Goal: Check status: Check status

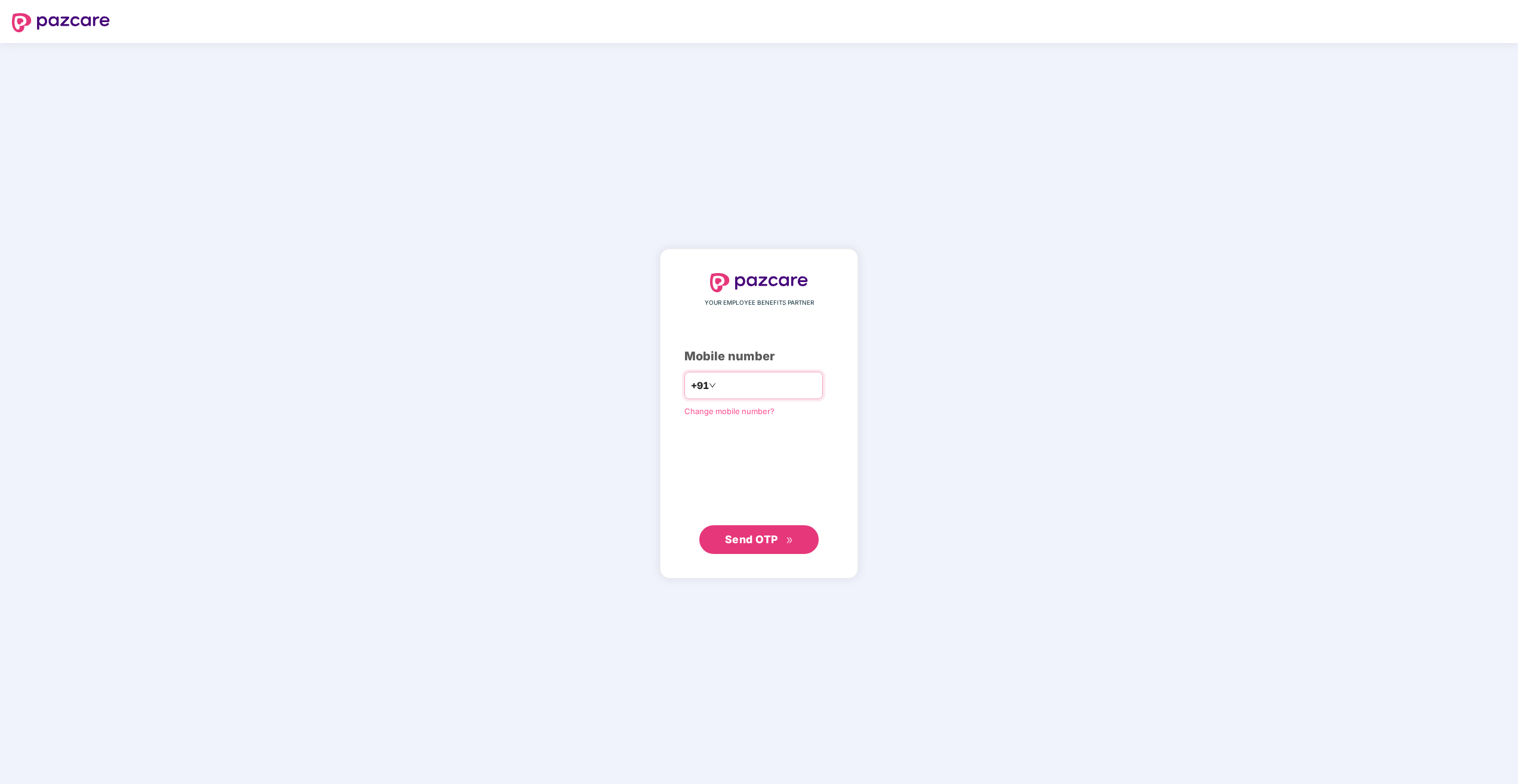
click at [762, 389] on input "number" at bounding box center [768, 386] width 98 height 19
type input "**********"
click at [773, 547] on button "Send OTP" at bounding box center [759, 539] width 119 height 29
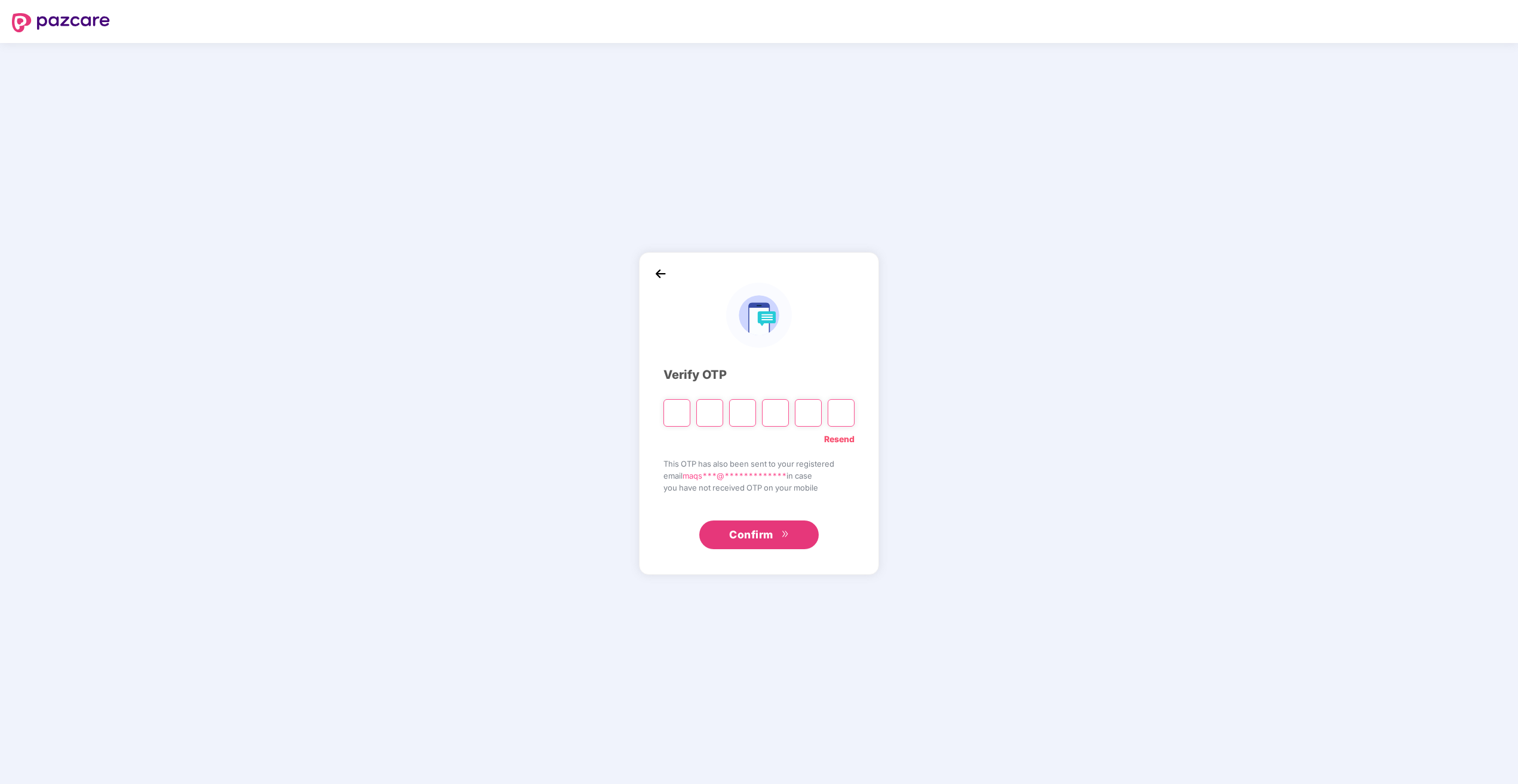
type input "*"
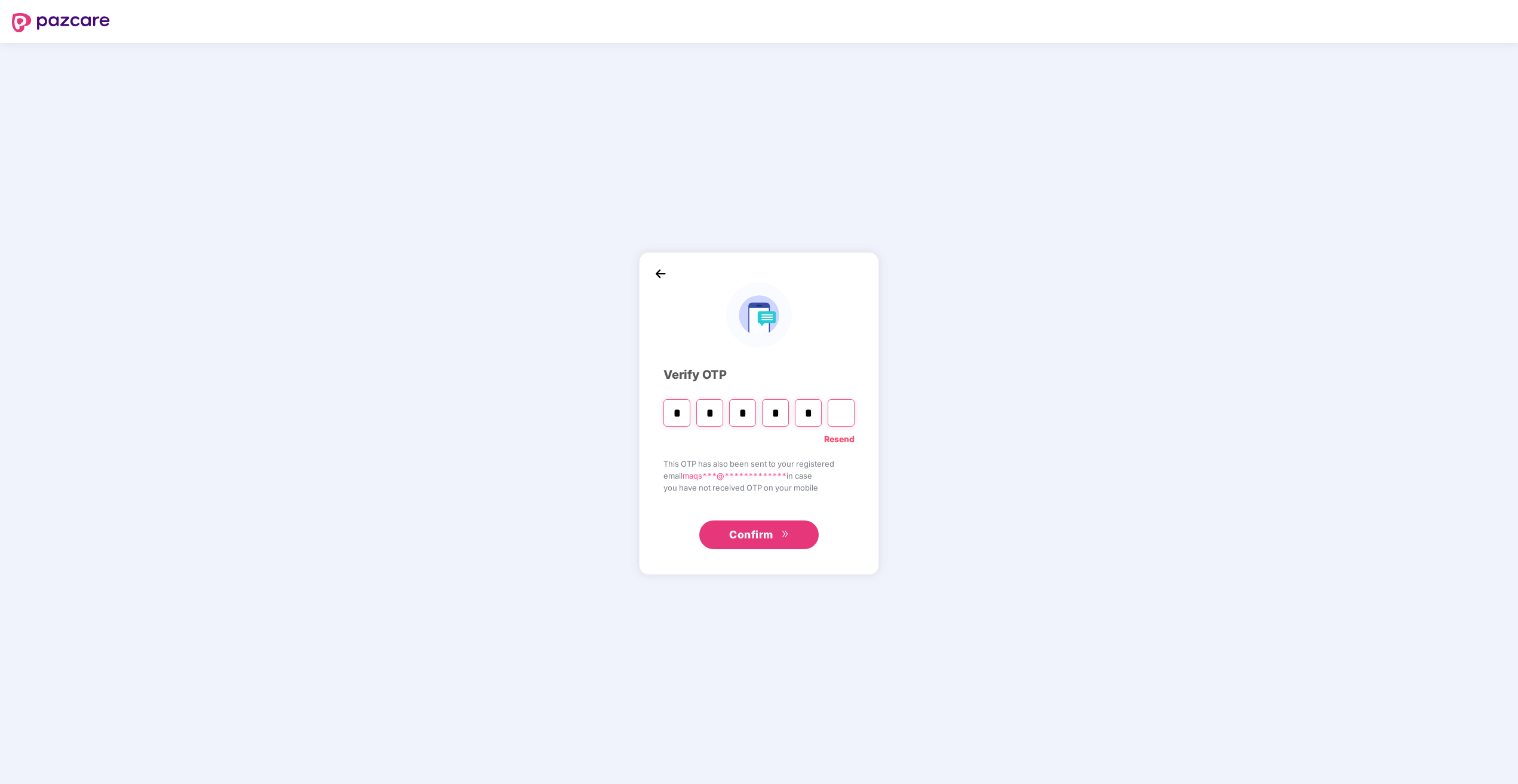
type input "*"
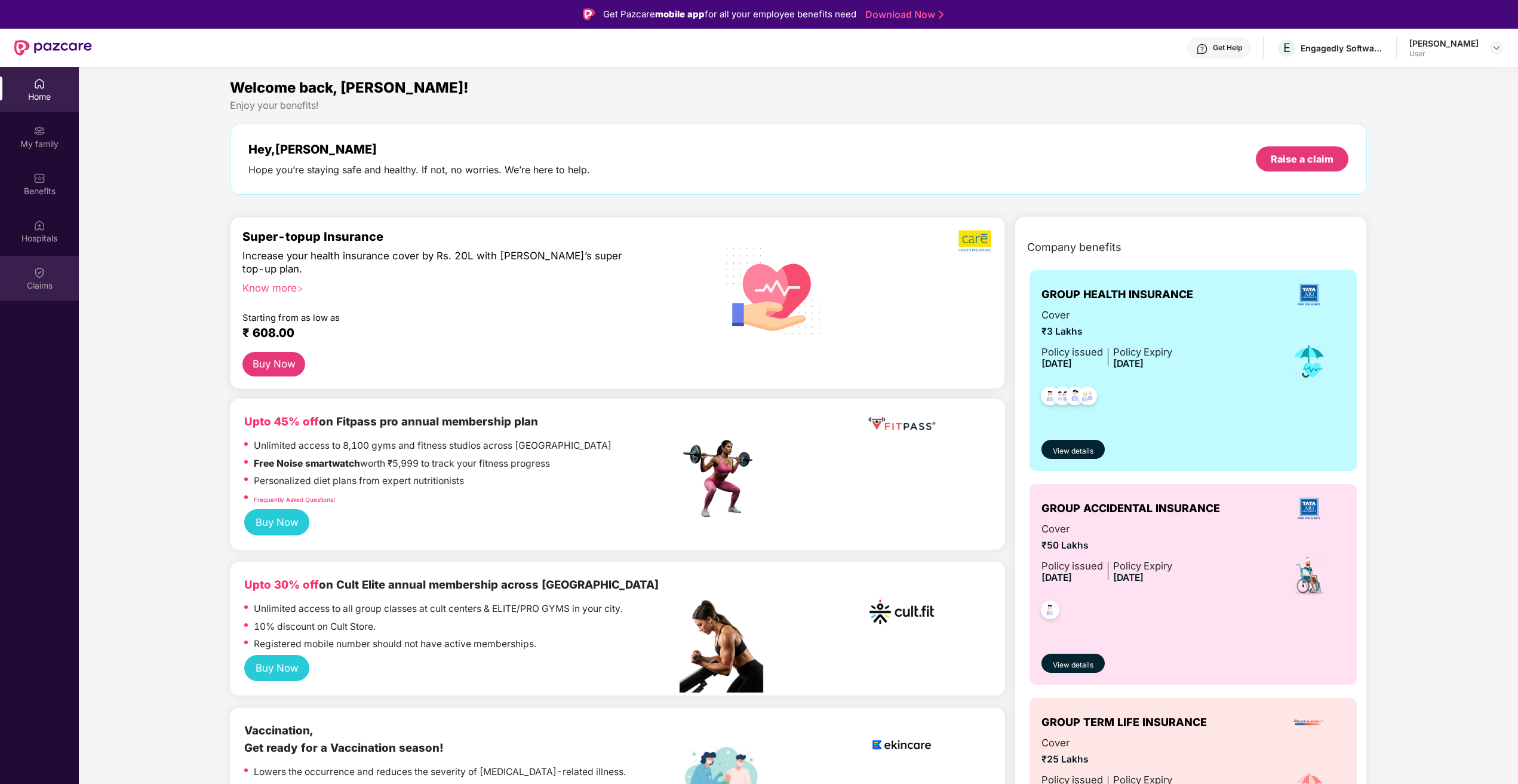
click at [38, 281] on div "Claims" at bounding box center [39, 286] width 79 height 12
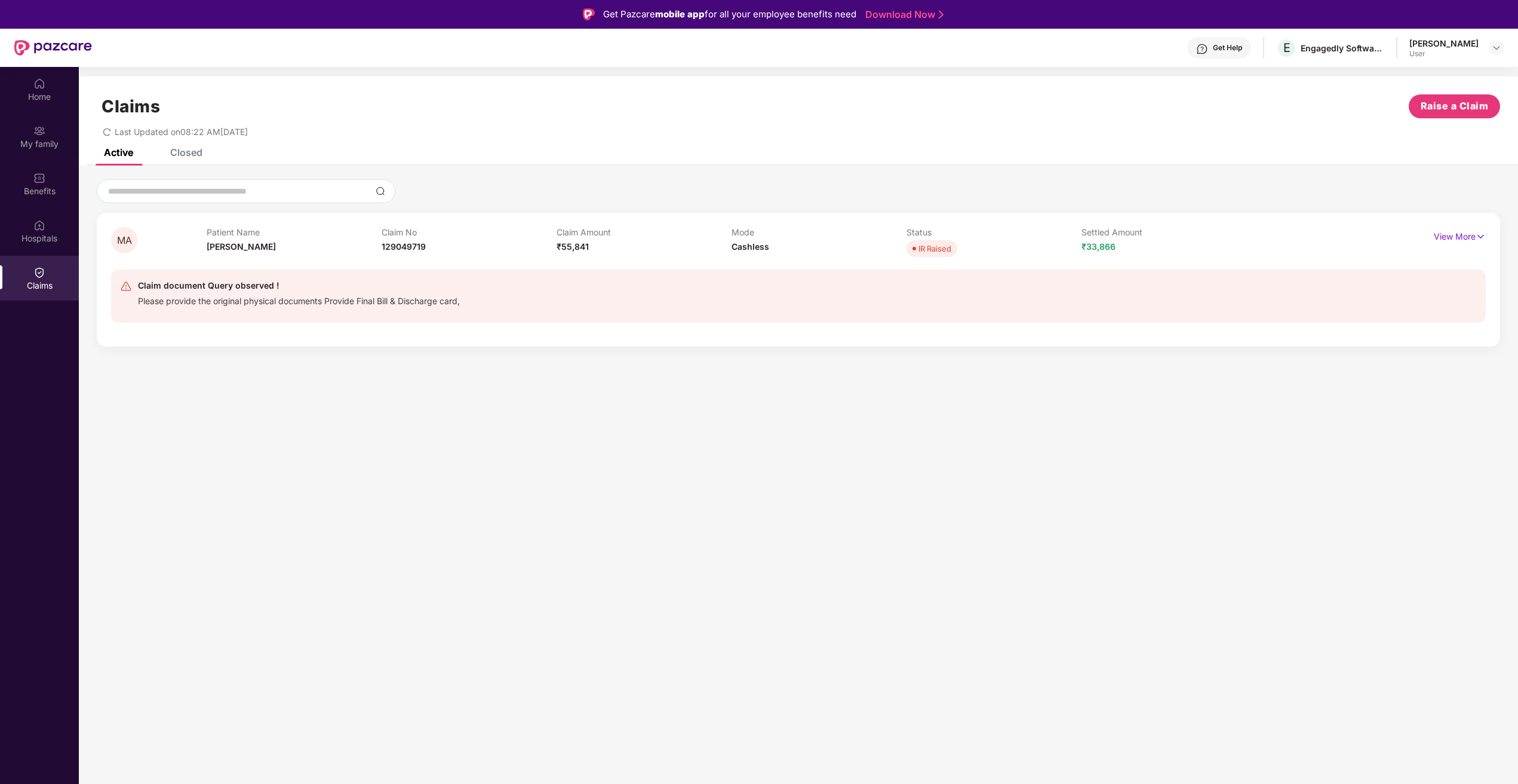
click at [196, 154] on div "Closed" at bounding box center [187, 152] width 33 height 12
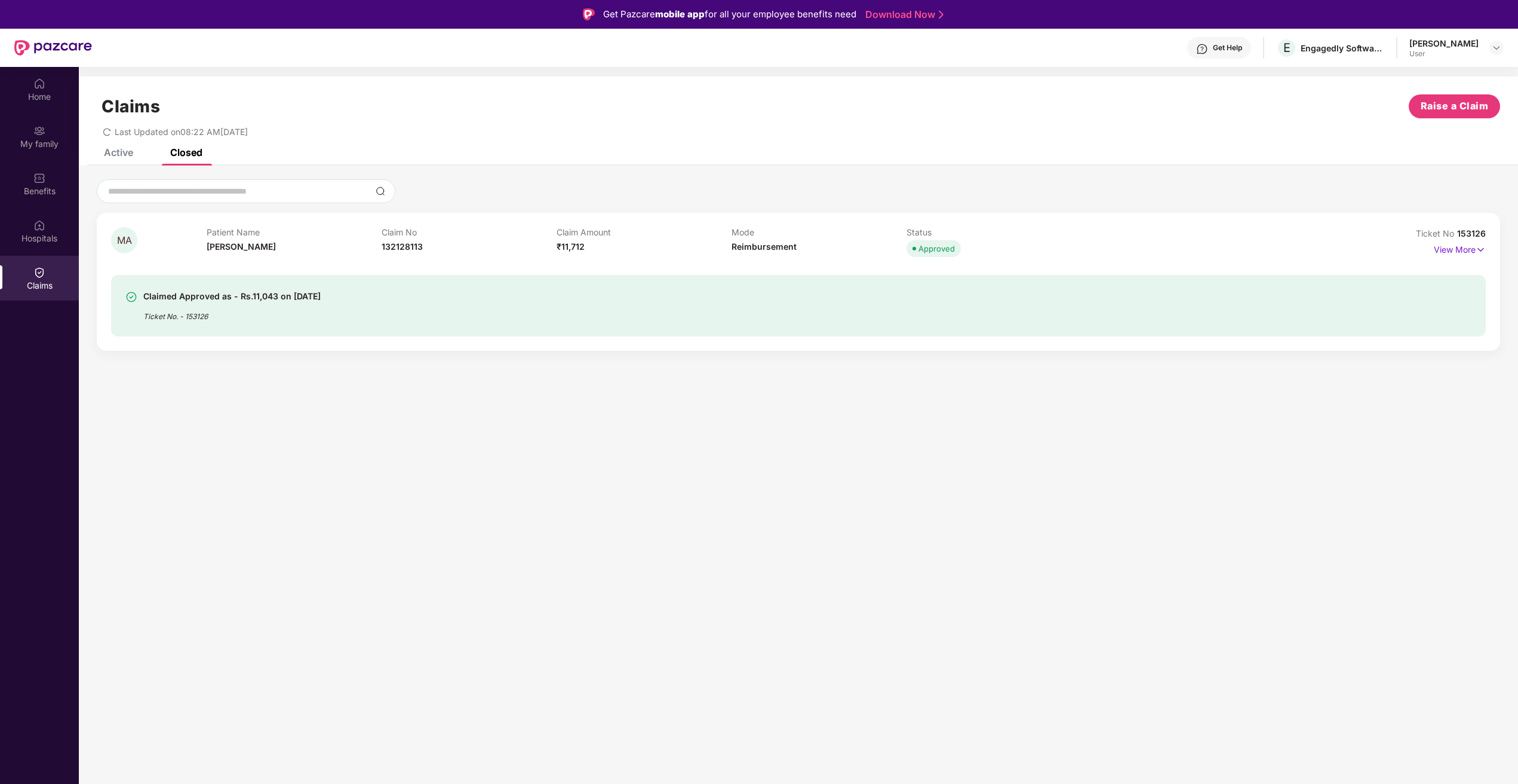
click at [313, 307] on div "Ticket No. - 153126" at bounding box center [232, 312] width 177 height 18
click at [1449, 246] on p "View More" at bounding box center [1460, 248] width 52 height 16
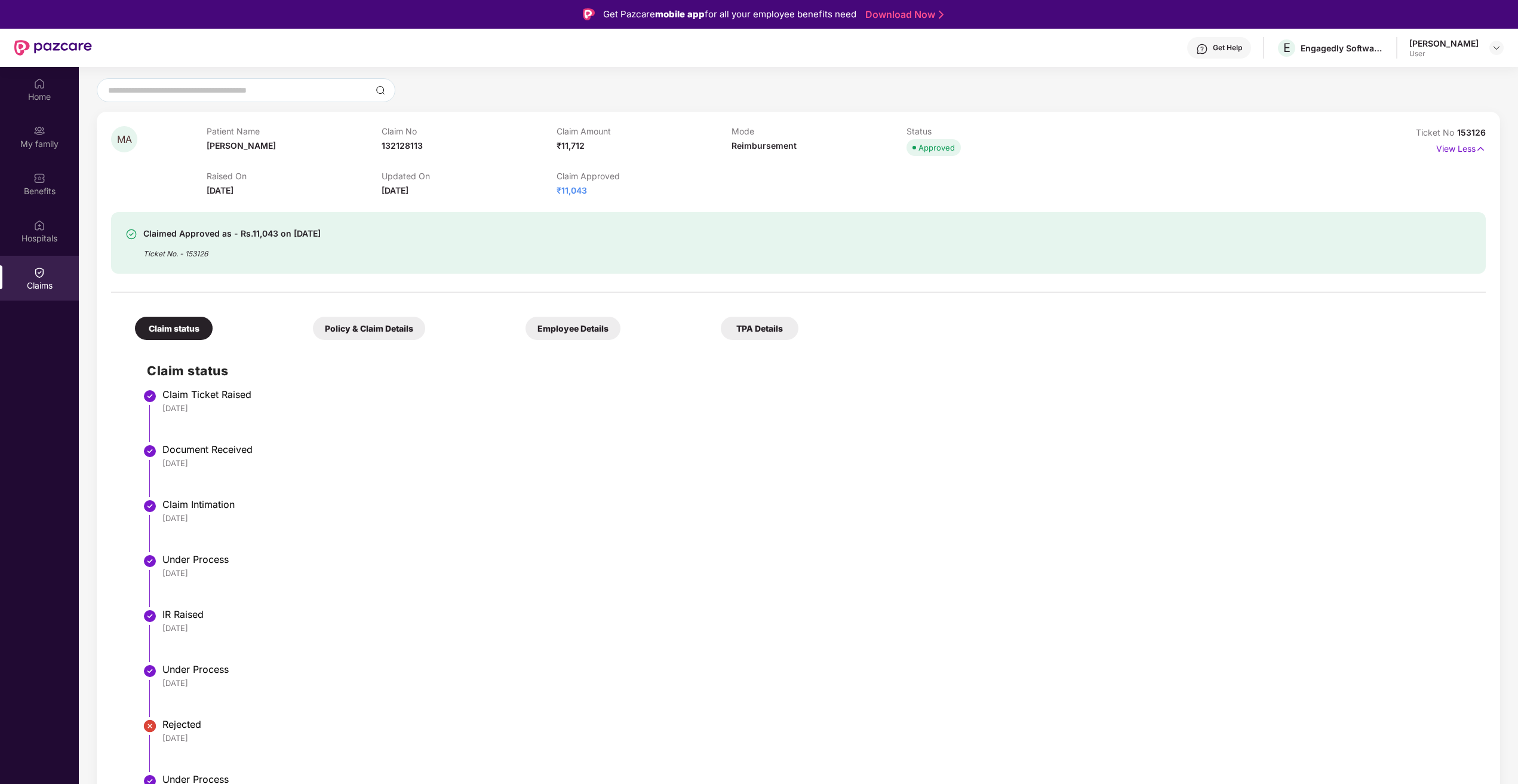
scroll to position [192, 0]
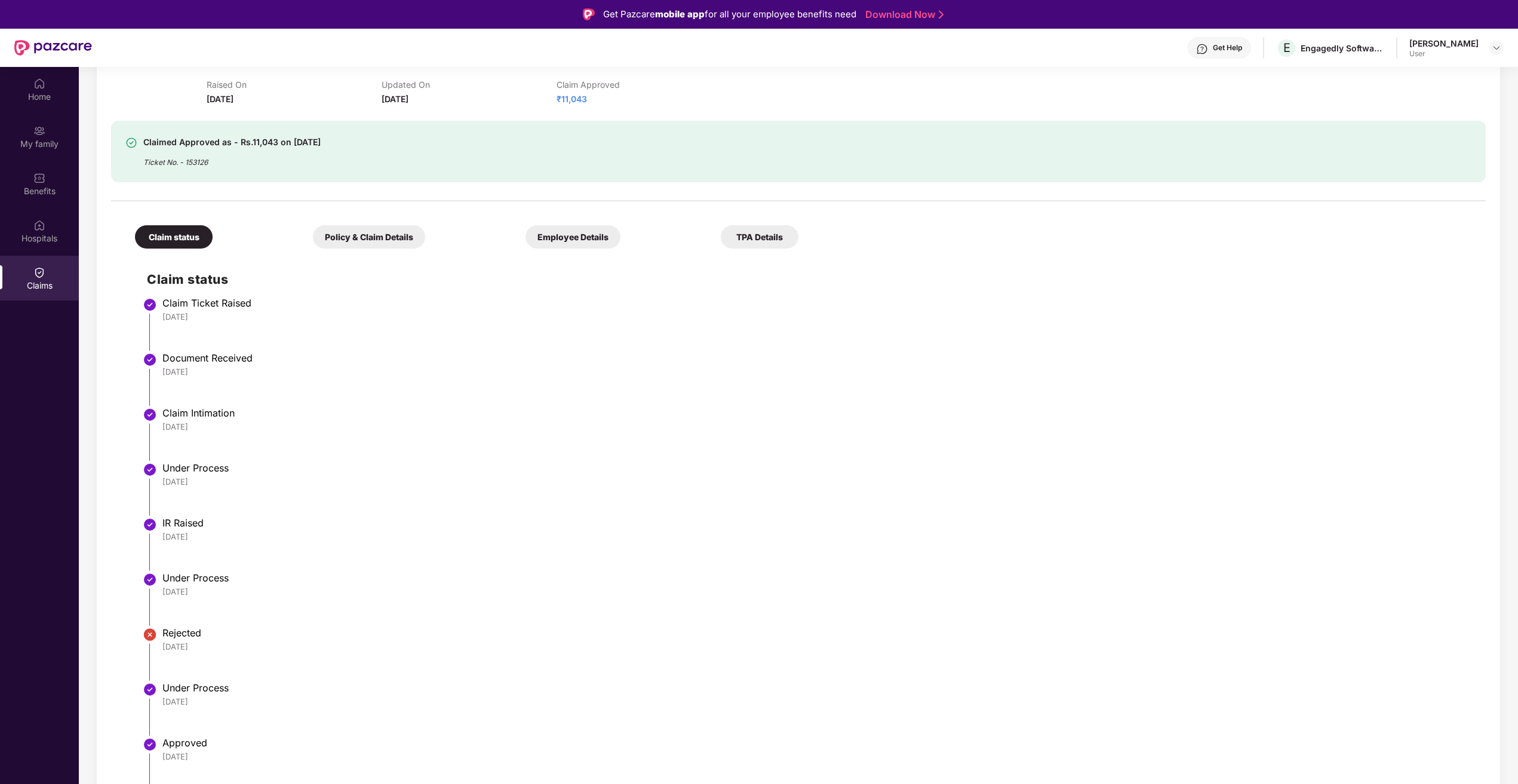
drag, startPoint x: 211, startPoint y: 757, endPoint x: 154, endPoint y: 737, distance: 60.4
click at [154, 741] on li "Approved [DATE]" at bounding box center [811, 768] width 1328 height 55
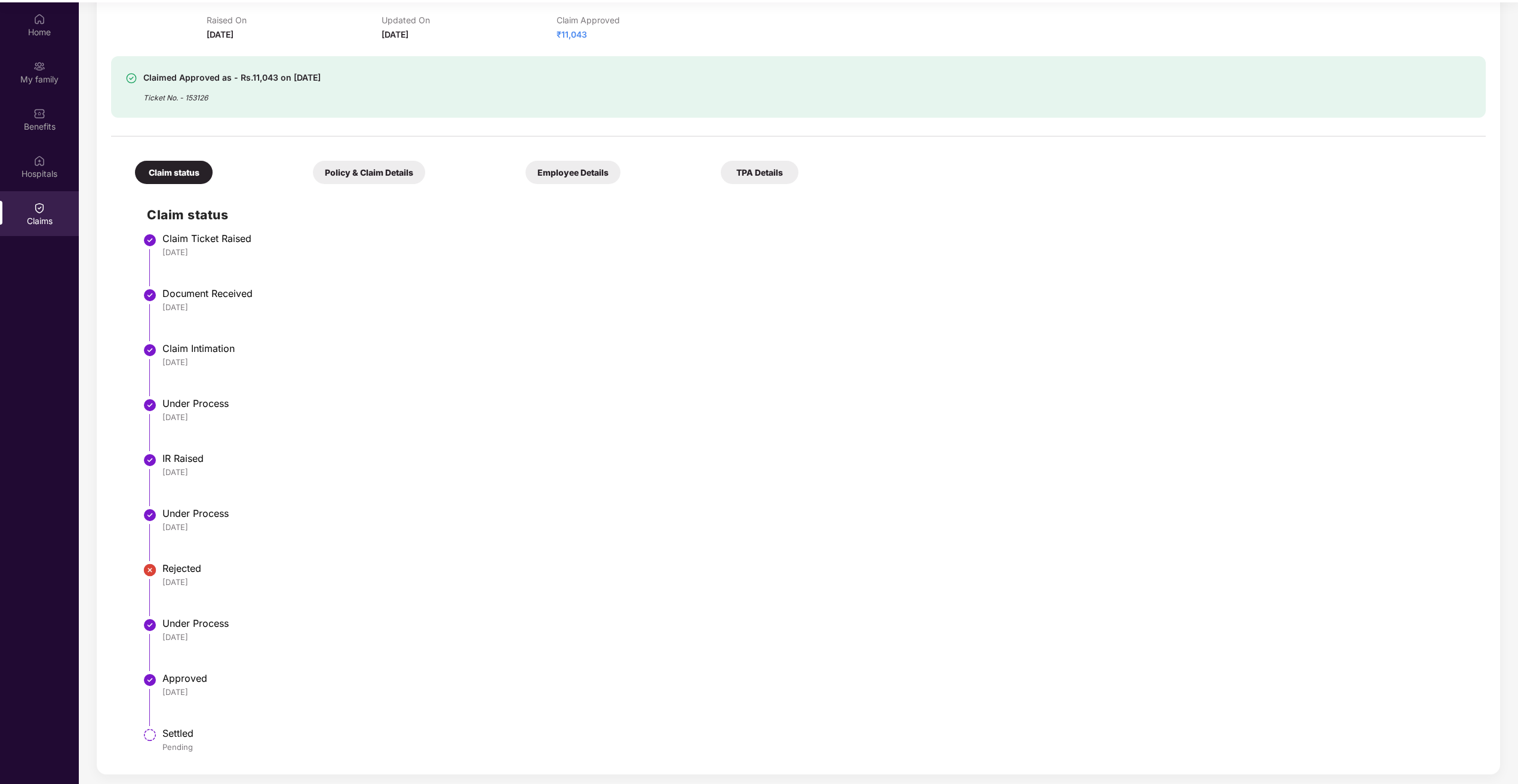
scroll to position [67, 0]
click at [404, 164] on div "Policy & Claim Details" at bounding box center [368, 170] width 113 height 23
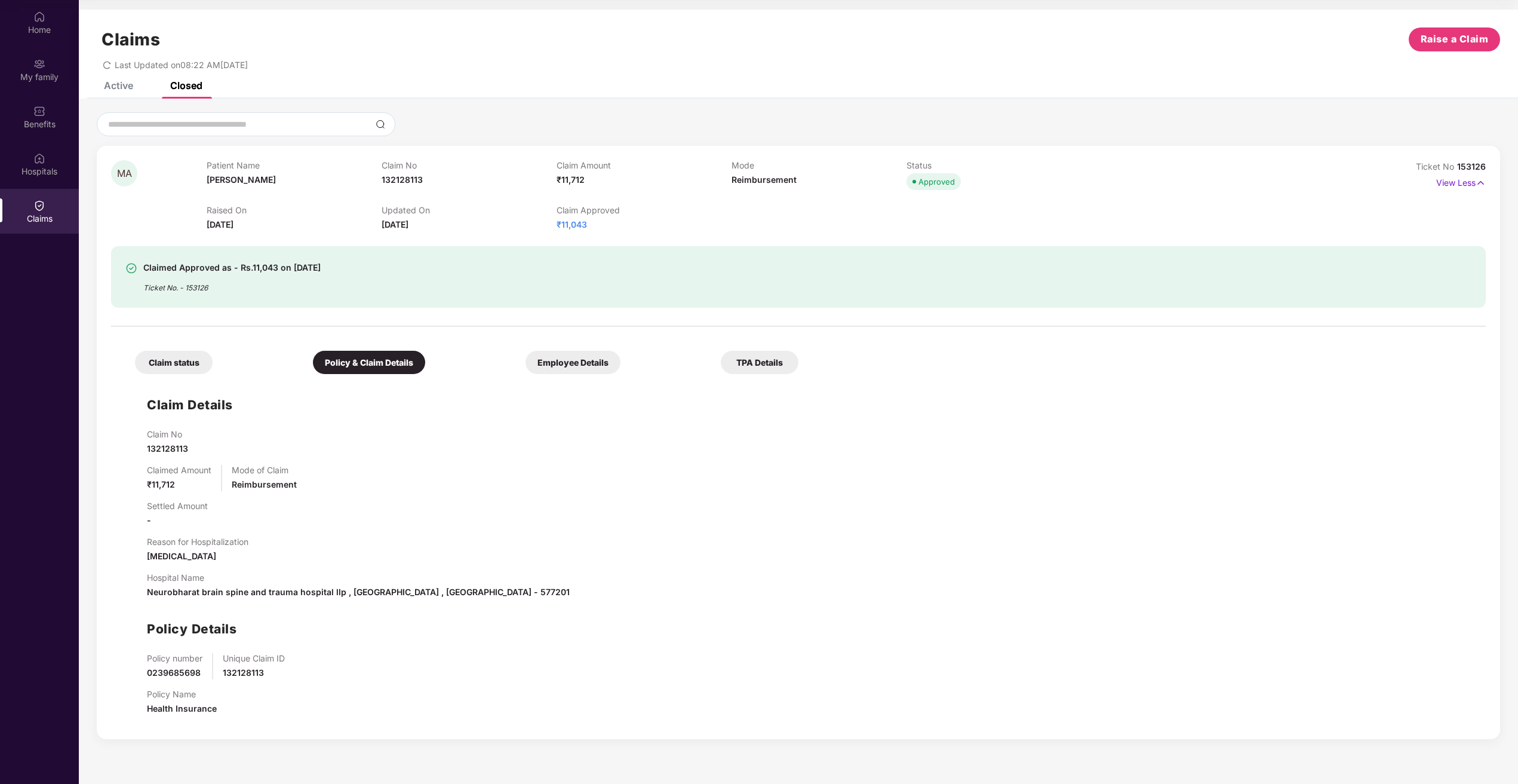
scroll to position [0, 0]
click at [569, 362] on div "Employee Details" at bounding box center [572, 362] width 95 height 23
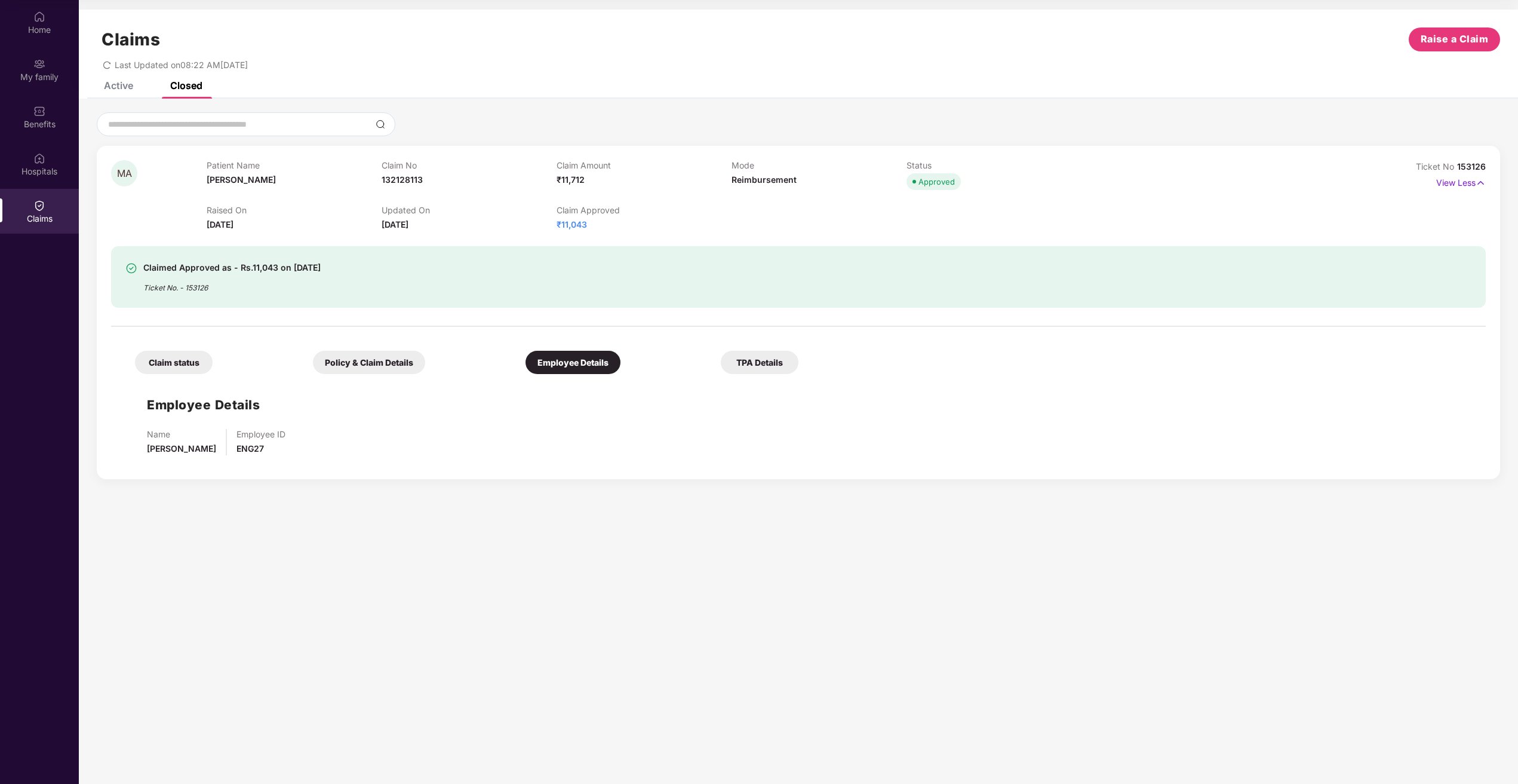
click at [749, 365] on div "TPA Details" at bounding box center [759, 362] width 78 height 23
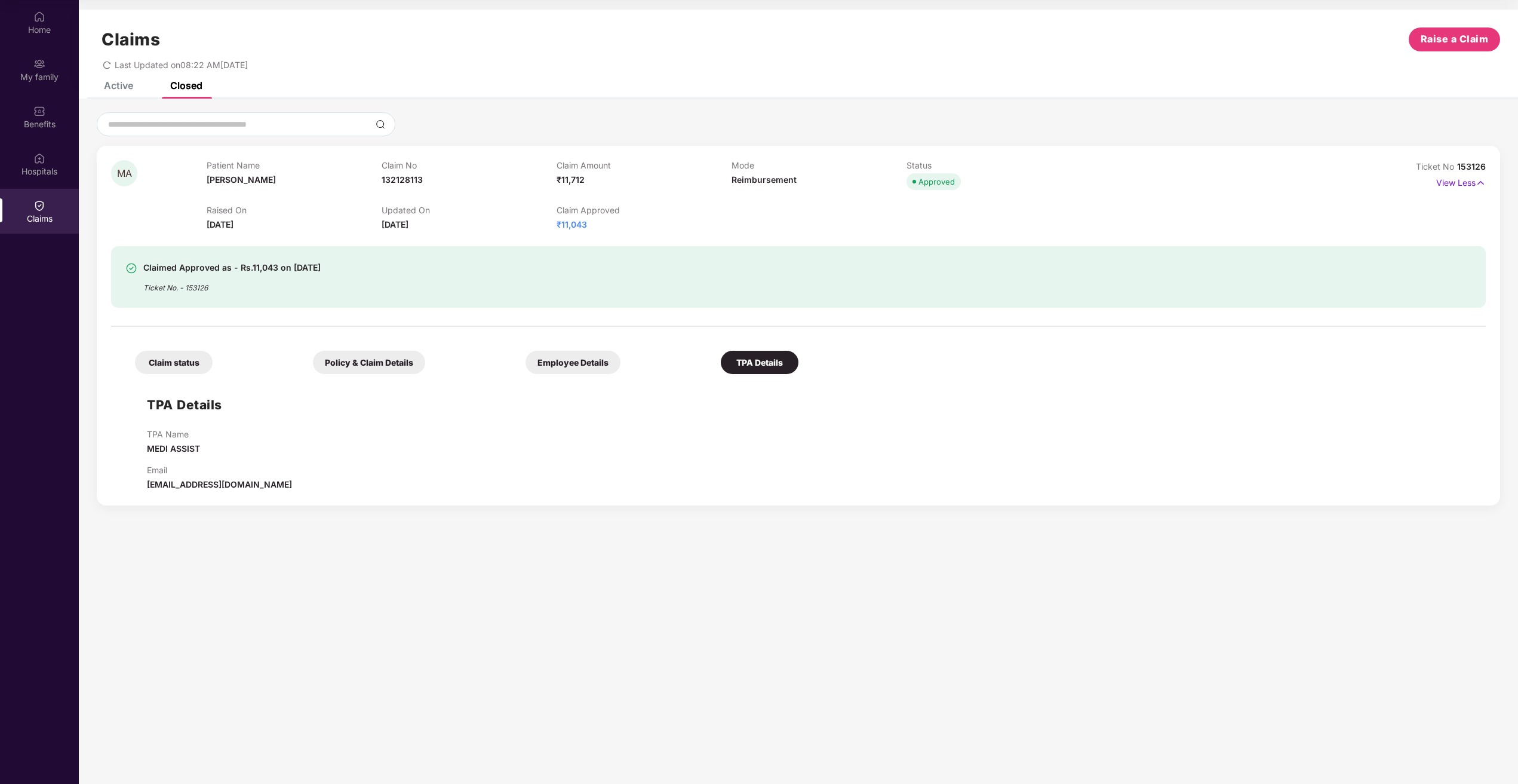
click at [168, 362] on div "Claim status" at bounding box center [173, 362] width 78 height 23
